Goal: Information Seeking & Learning: Learn about a topic

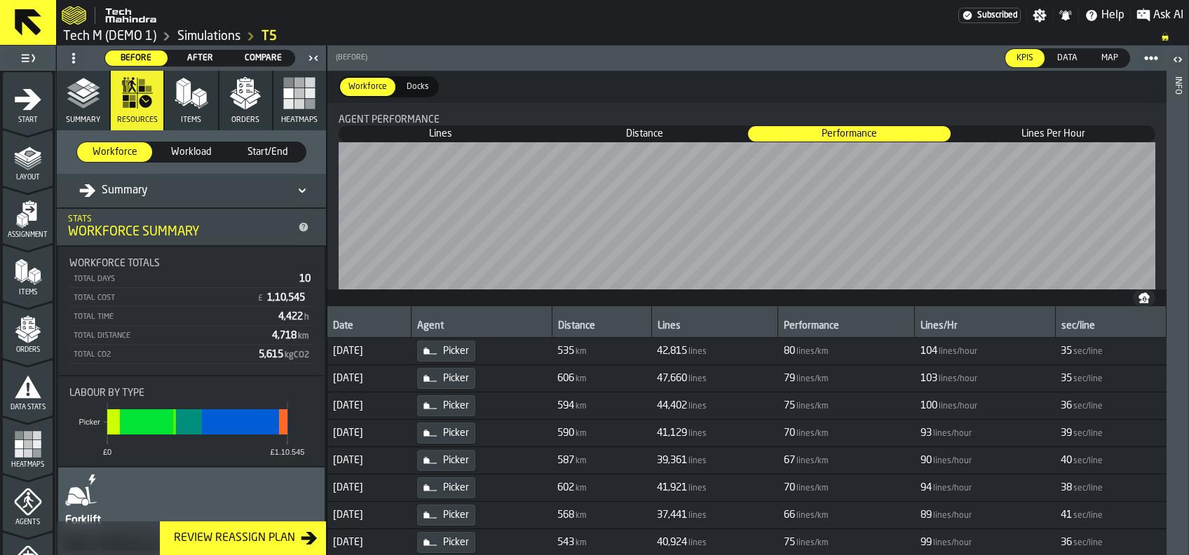
scroll to position [170, 0]
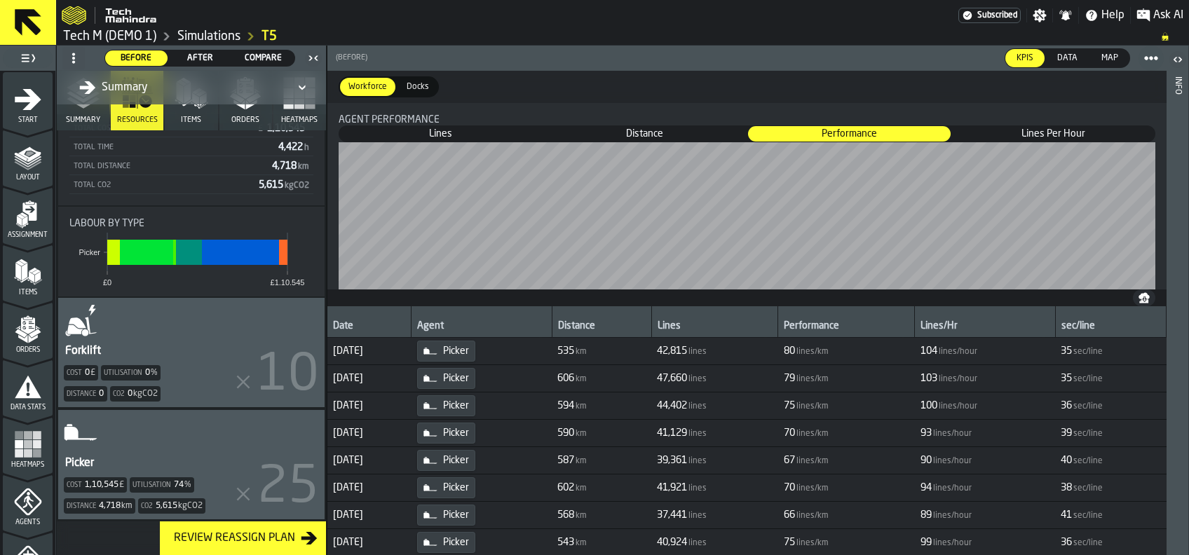
click at [1149, 50] on span at bounding box center [1151, 58] width 25 height 25
click at [909, 53] on div "KPIs KPIs Data Data Map Map" at bounding box center [767, 58] width 794 height 25
click at [274, 36] on link "T5" at bounding box center [269, 36] width 15 height 15
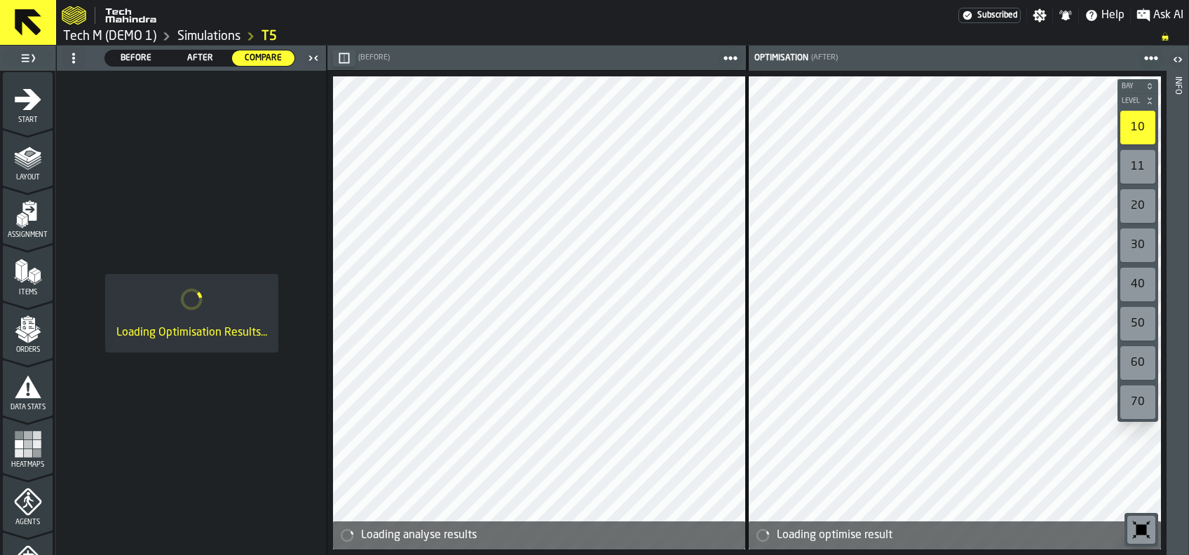
click at [196, 60] on span "After" at bounding box center [200, 58] width 51 height 13
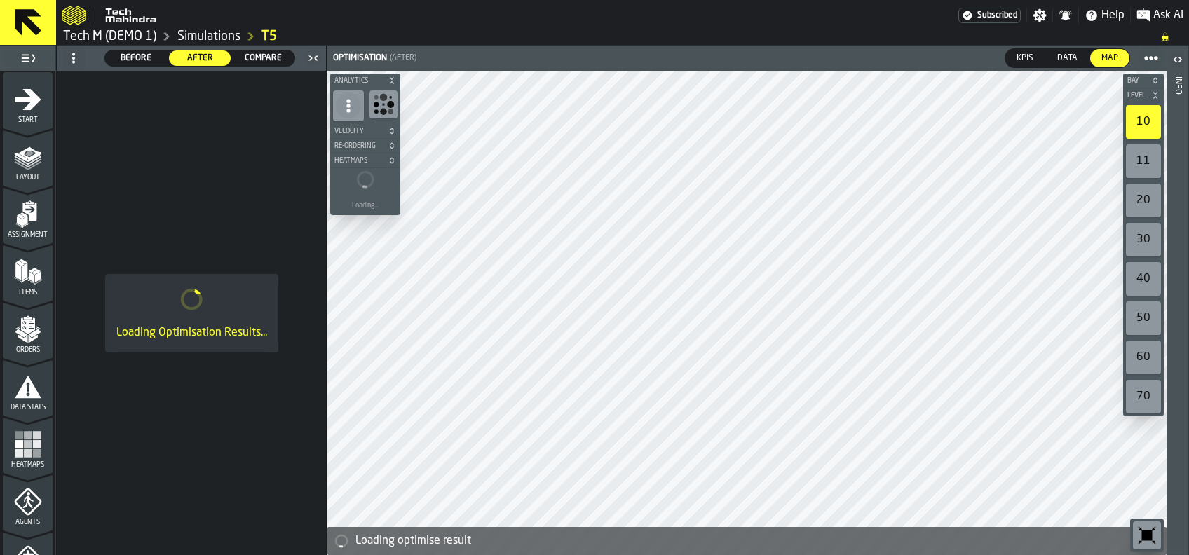
click at [1022, 52] on span "KPIs" at bounding box center [1025, 58] width 28 height 13
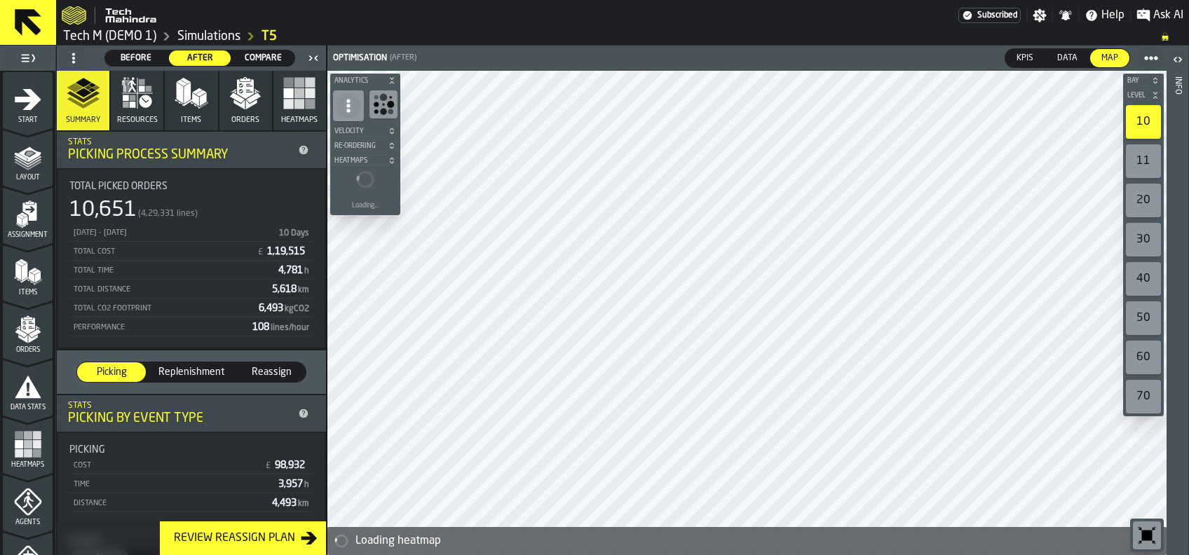
click at [1031, 53] on span "KPIs" at bounding box center [1025, 58] width 28 height 13
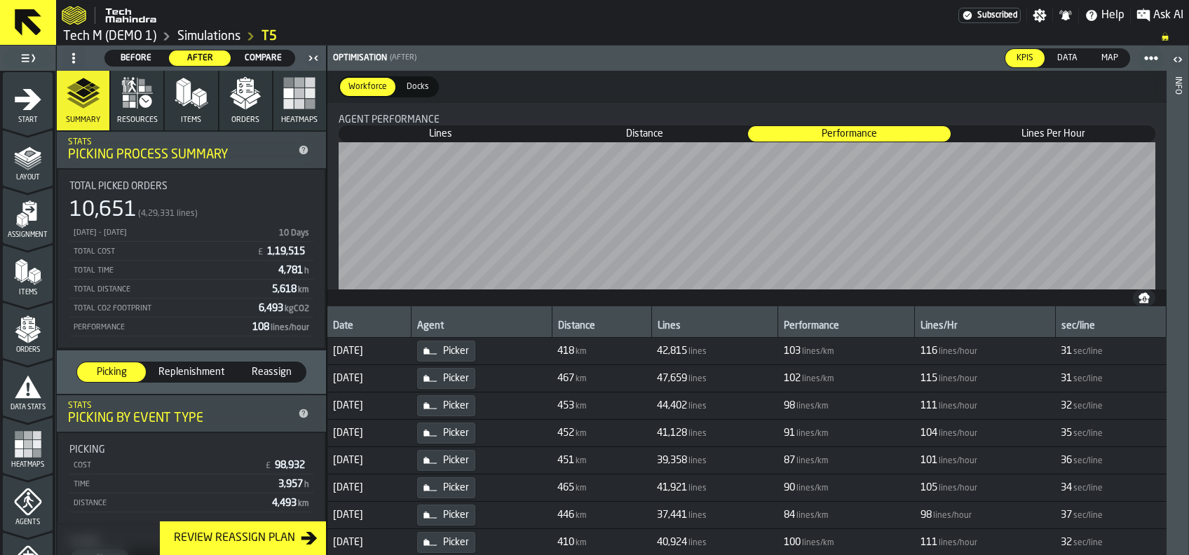
click at [255, 370] on span "Reassign" at bounding box center [271, 372] width 57 height 14
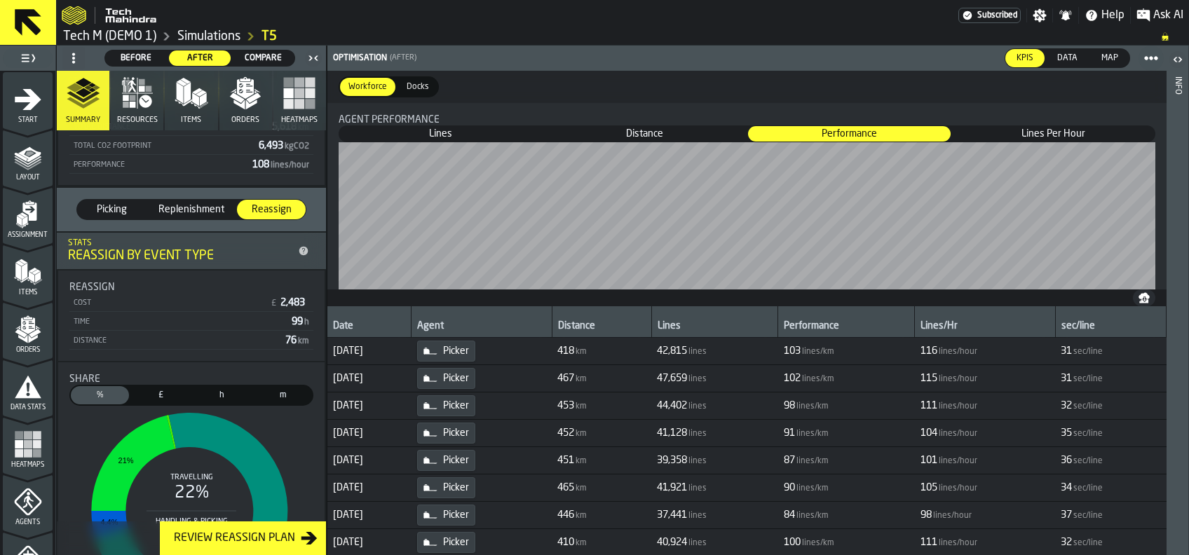
scroll to position [187, 0]
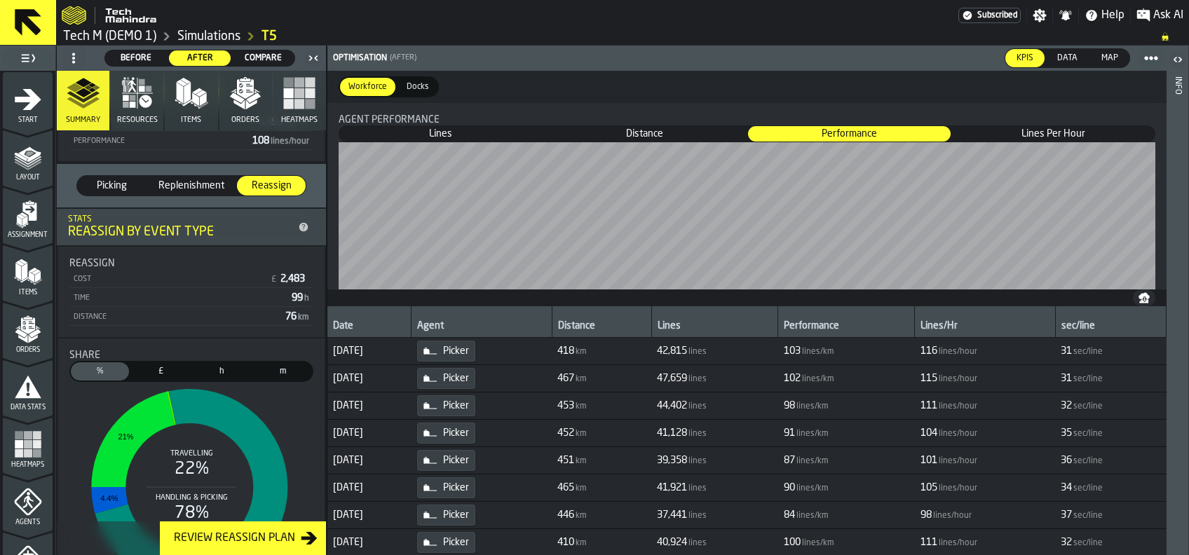
click at [192, 181] on span "Replenishment" at bounding box center [191, 186] width 77 height 14
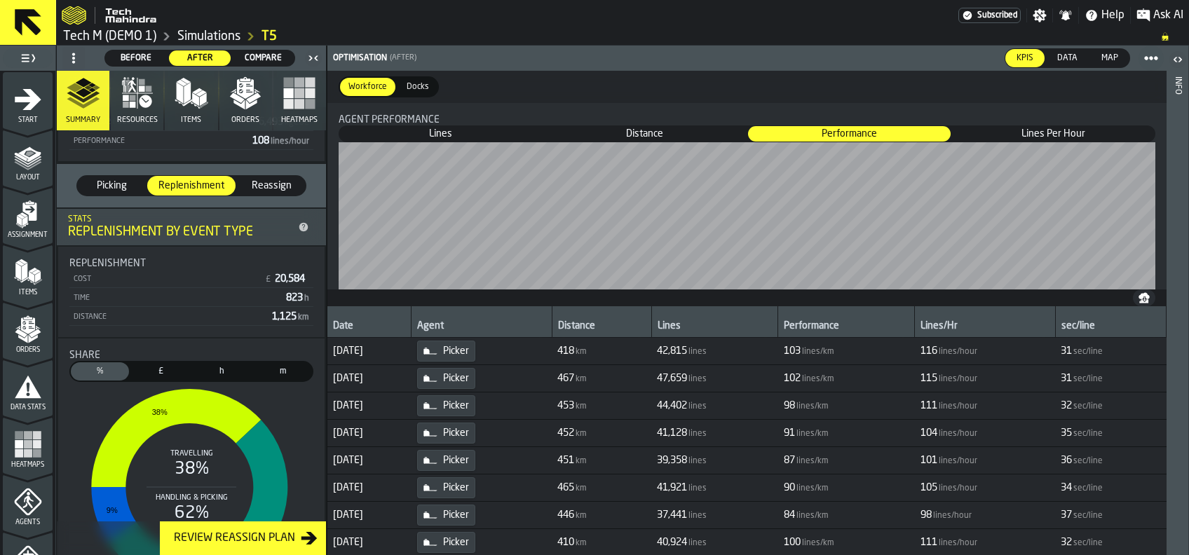
click at [102, 177] on div "Picking" at bounding box center [111, 186] width 69 height 20
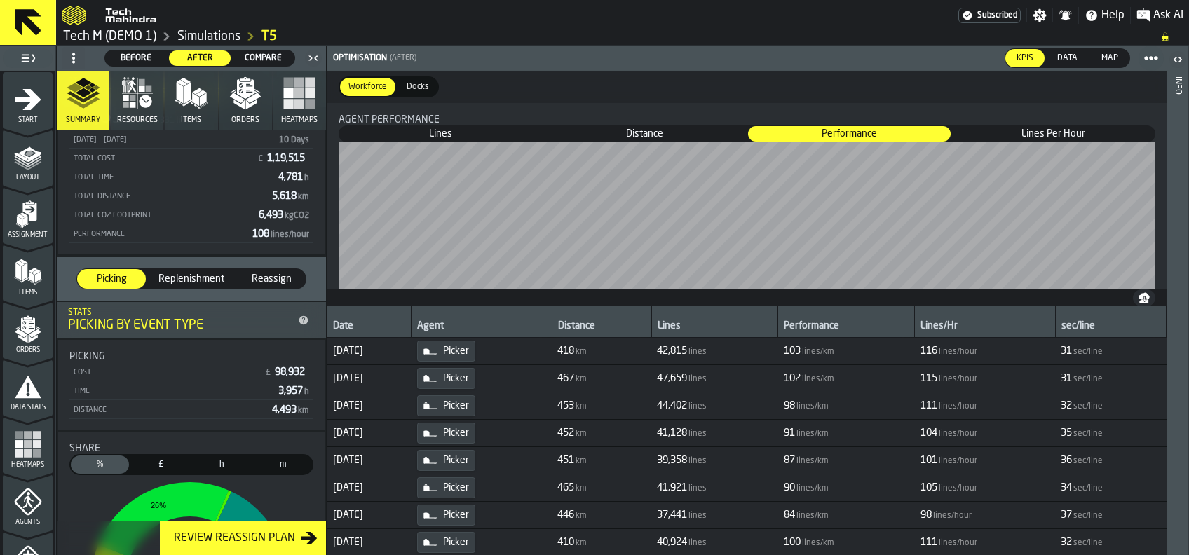
scroll to position [0, 0]
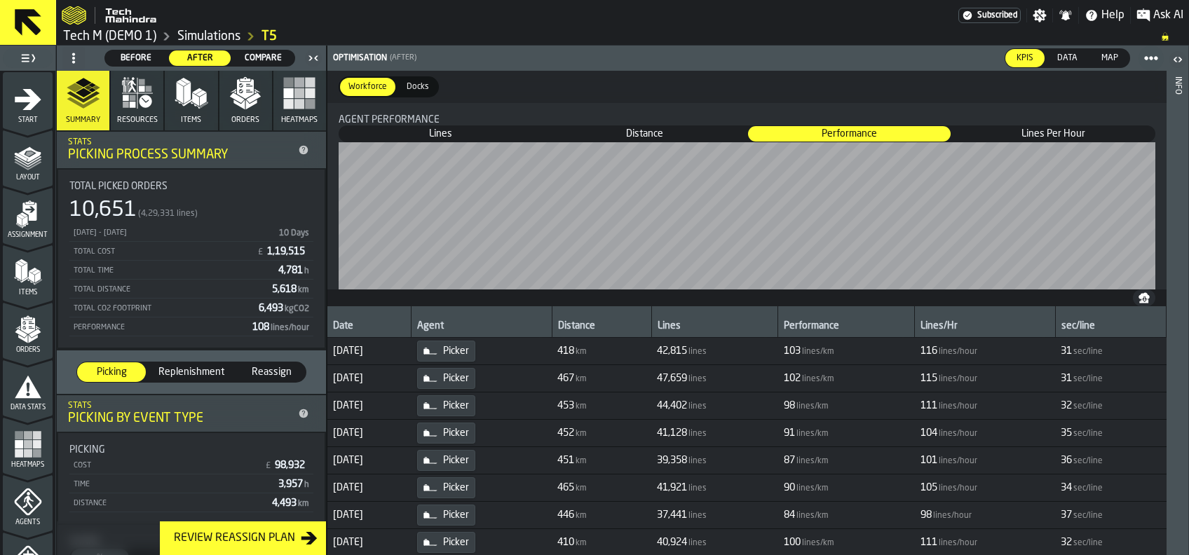
click at [154, 103] on button "Resources" at bounding box center [137, 101] width 53 height 60
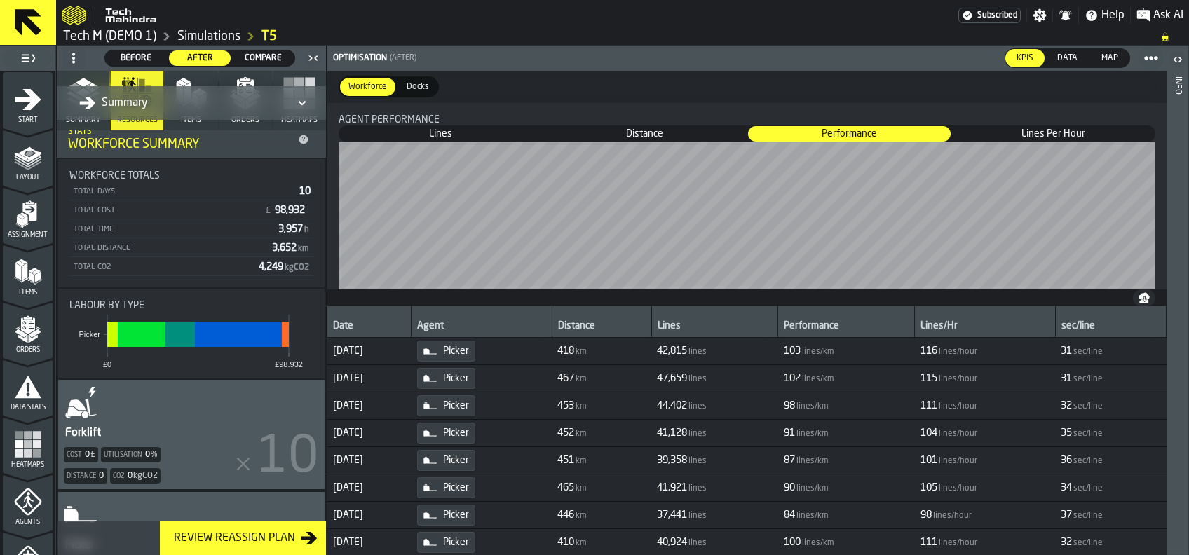
scroll to position [170, 0]
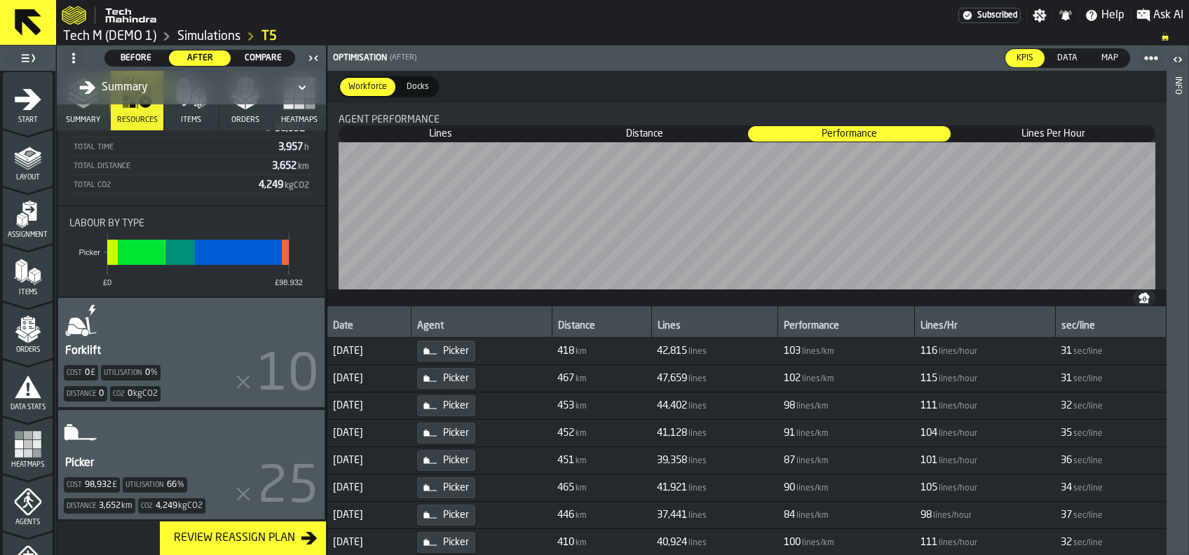
click at [149, 436] on div "Picker Cost 98,932 £ Utilisation 66 % Distance 3,652 km Co2 4,249 kgCO2" at bounding box center [191, 464] width 266 height 109
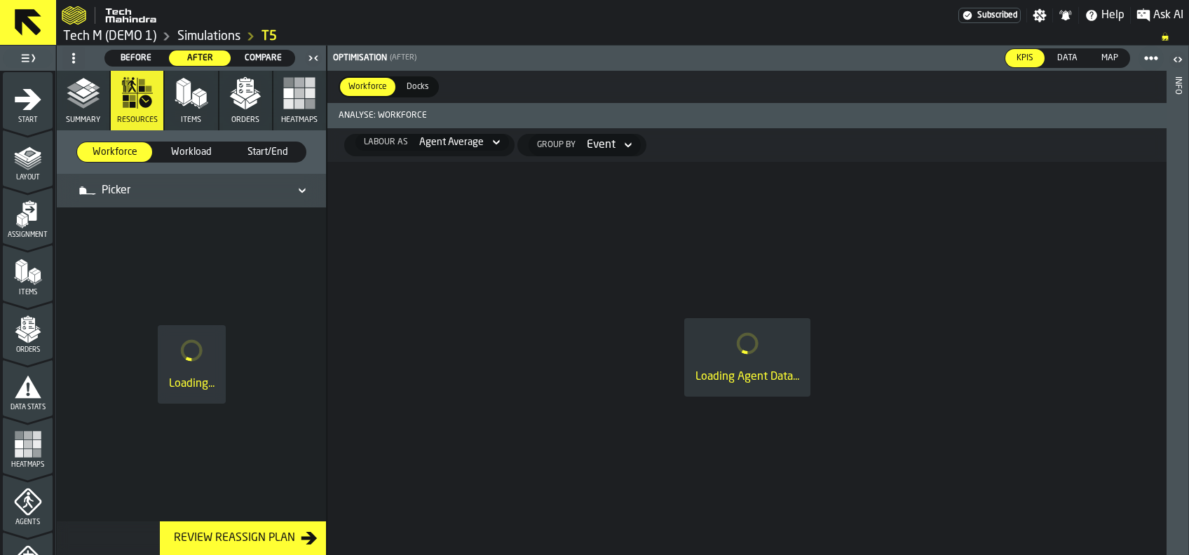
scroll to position [0, 0]
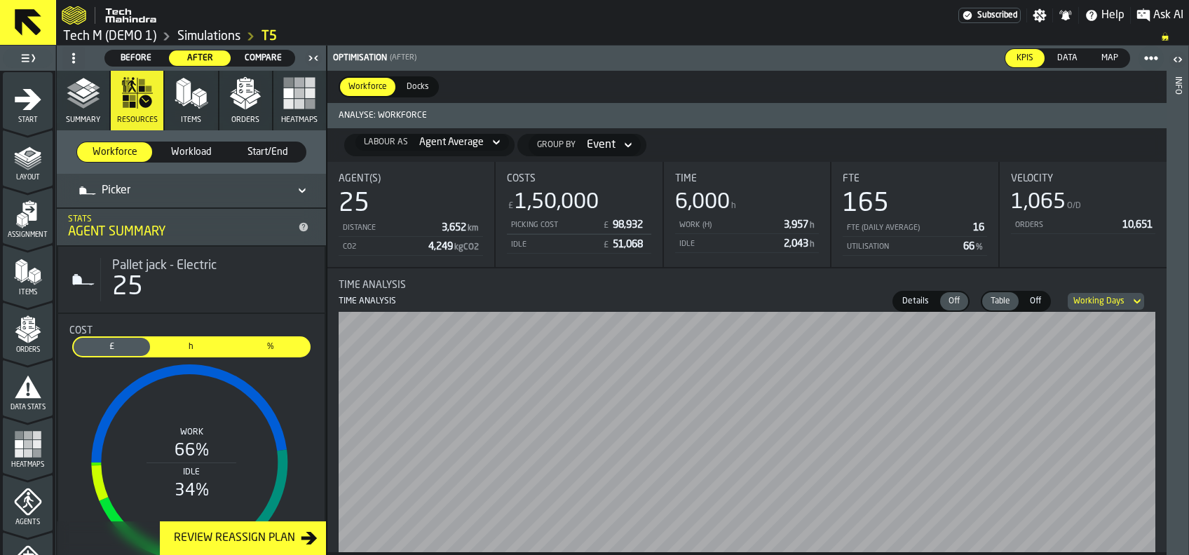
click at [151, 57] on span "Before" at bounding box center [136, 58] width 51 height 13
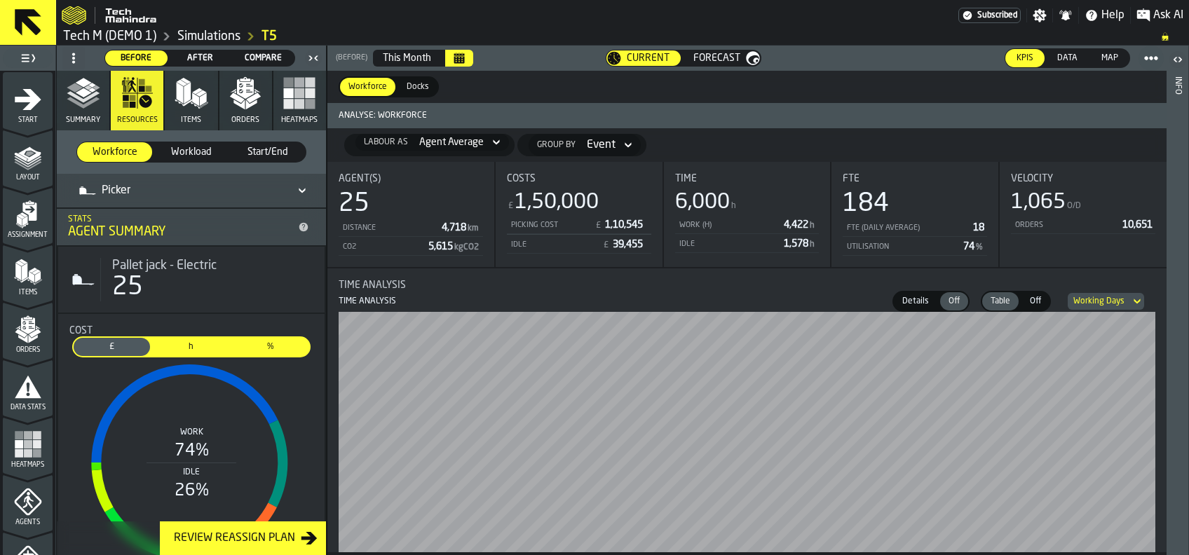
click at [717, 61] on span "Forecast" at bounding box center [717, 58] width 47 height 11
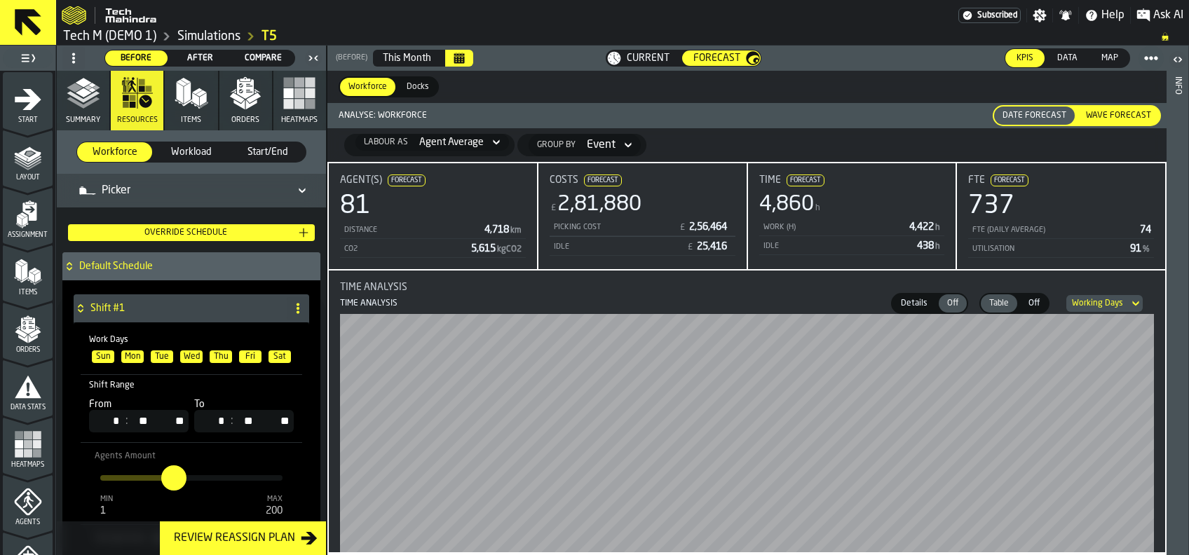
click at [1128, 112] on span "Wave Forecast" at bounding box center [1119, 115] width 76 height 13
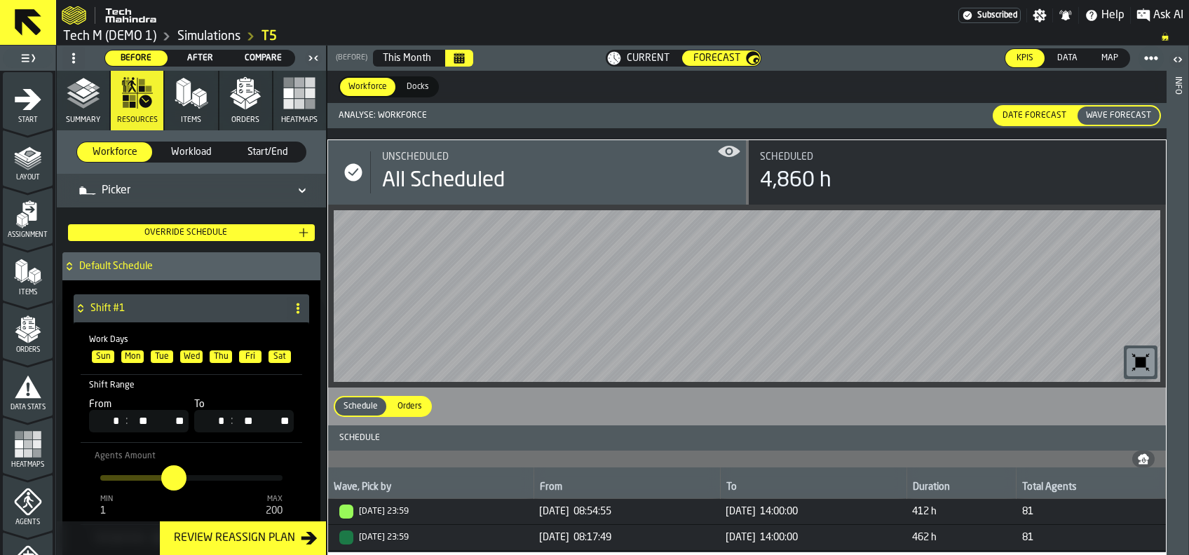
click at [814, 172] on div "4,860 h" at bounding box center [796, 180] width 72 height 25
click at [721, 149] on icon "button-toggle-Show on Map" at bounding box center [729, 151] width 22 height 11
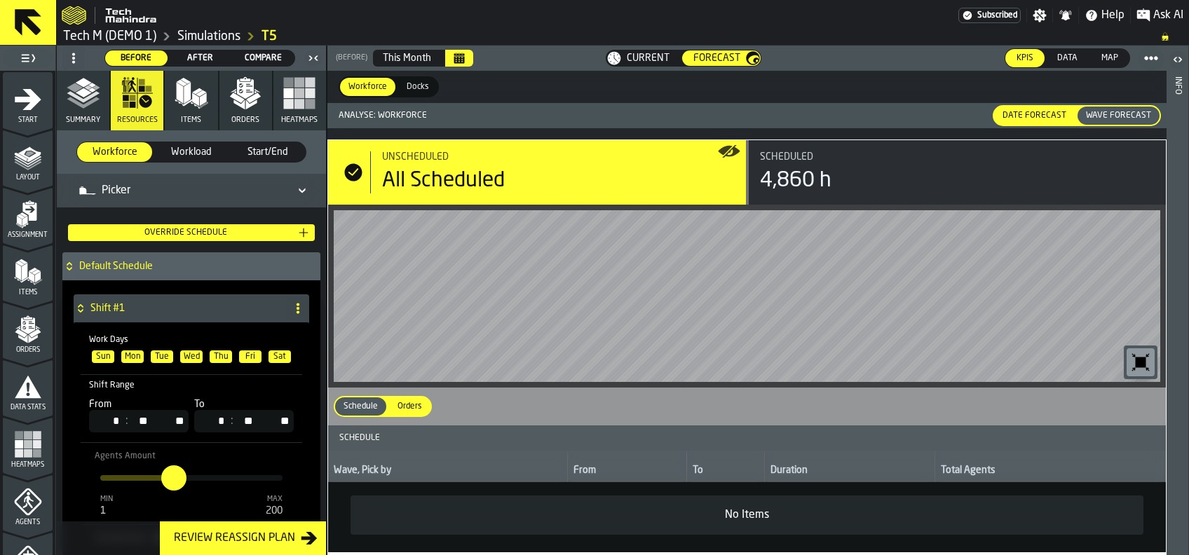
click at [721, 149] on icon "button-toggle-Show on Map" at bounding box center [725, 151] width 14 height 10
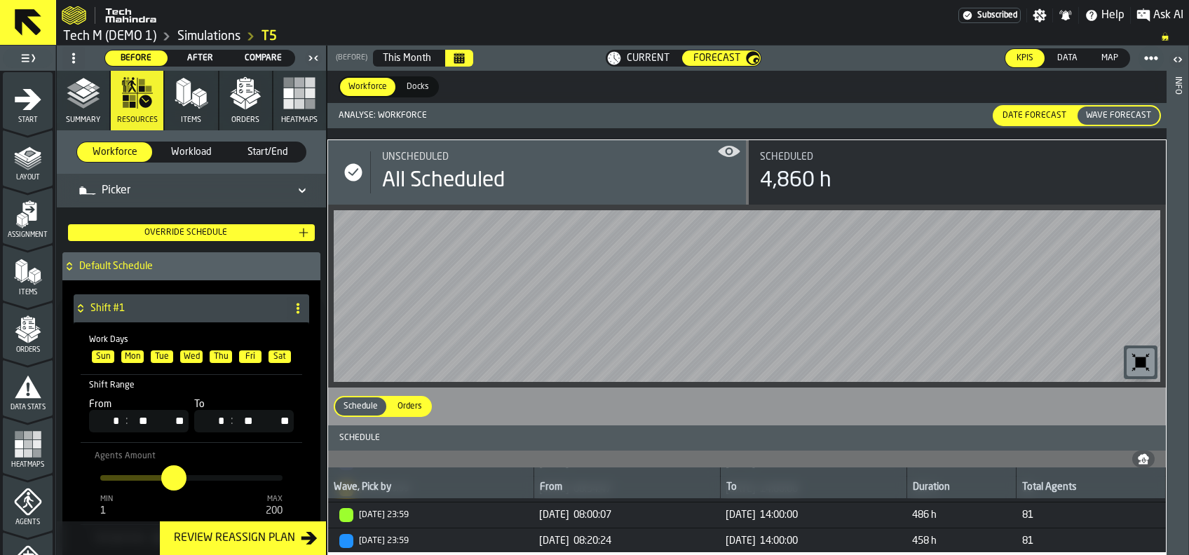
scroll to position [203, 0]
click at [413, 400] on span "Orders" at bounding box center [410, 406] width 36 height 13
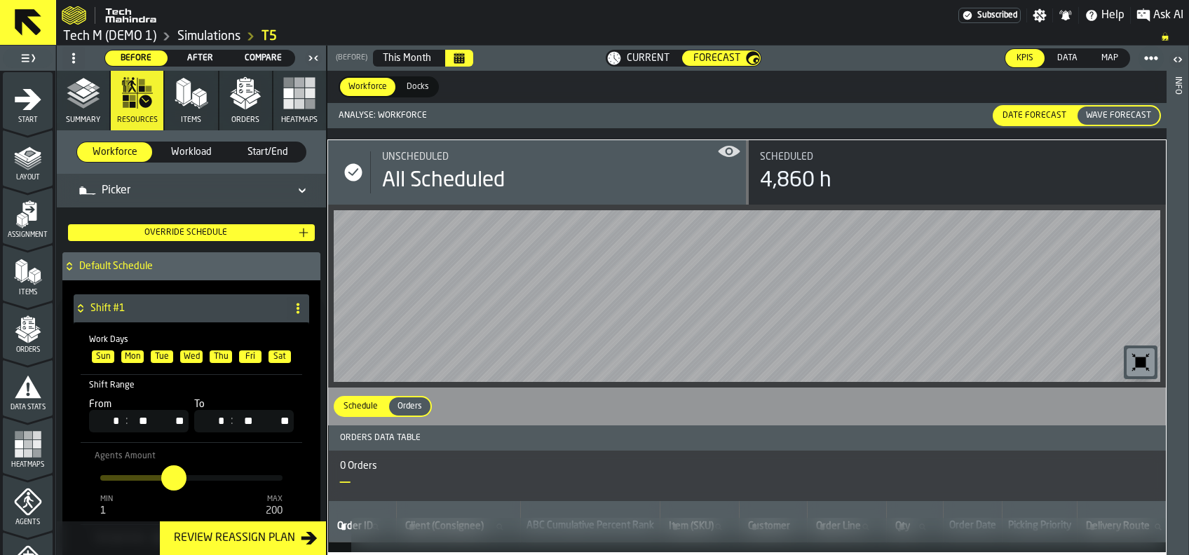
click at [351, 403] on span "Schedule" at bounding box center [361, 406] width 46 height 13
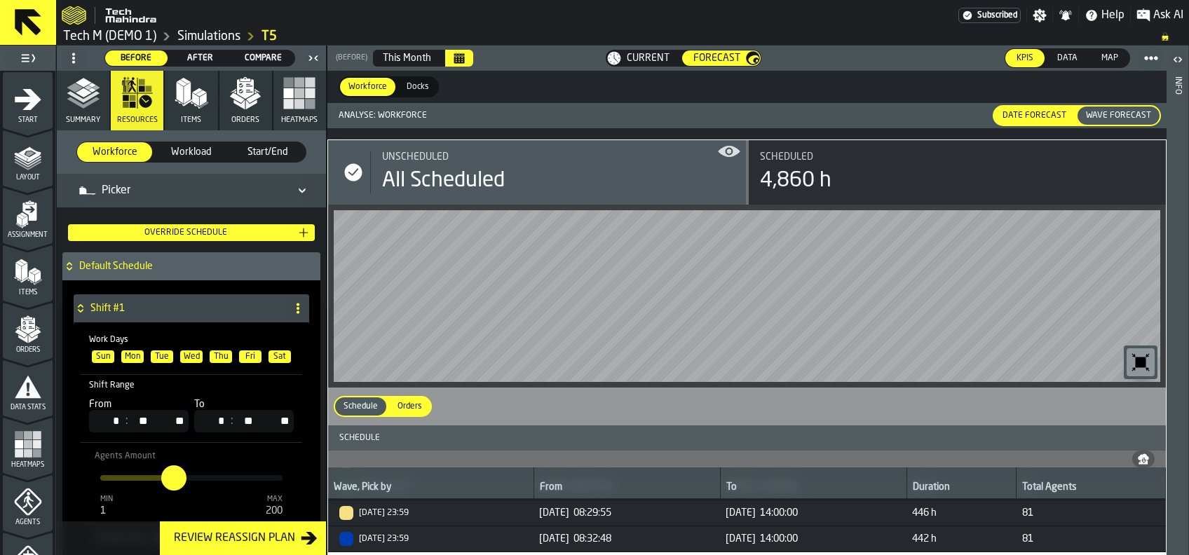
scroll to position [0, 0]
